Goal: Task Accomplishment & Management: Manage account settings

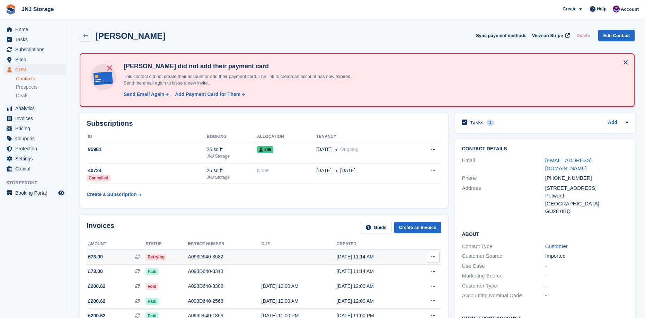
click at [156, 254] on span "Retrying" at bounding box center [155, 257] width 21 height 7
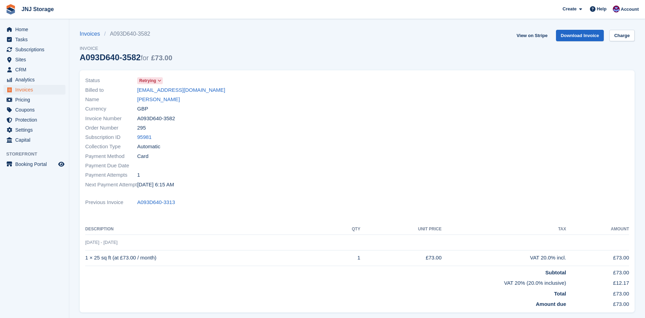
click at [154, 76] on div "Status Retrying Billed to rosemaryhurn@outlook.com Name Rosemary Hurn Currency …" at bounding box center [219, 133] width 276 height 122
click at [155, 79] on span "Retrying" at bounding box center [147, 81] width 17 height 6
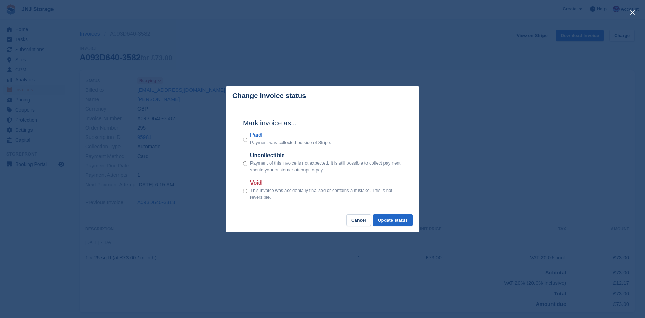
click at [263, 145] on p "Payment was collected outside of Stripe." at bounding box center [290, 142] width 81 height 7
click at [396, 221] on button "Update status" at bounding box center [392, 219] width 39 height 11
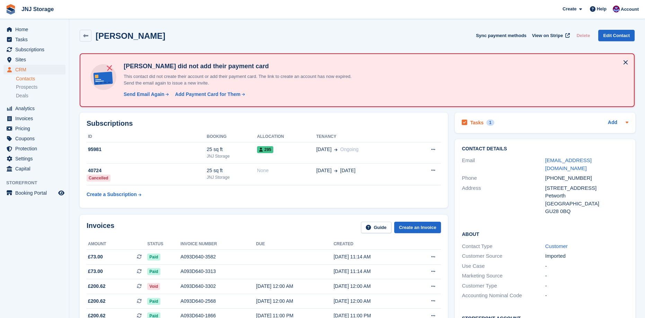
click at [560, 123] on div "Tasks 1 Add" at bounding box center [545, 122] width 167 height 9
